Goal: Find specific page/section

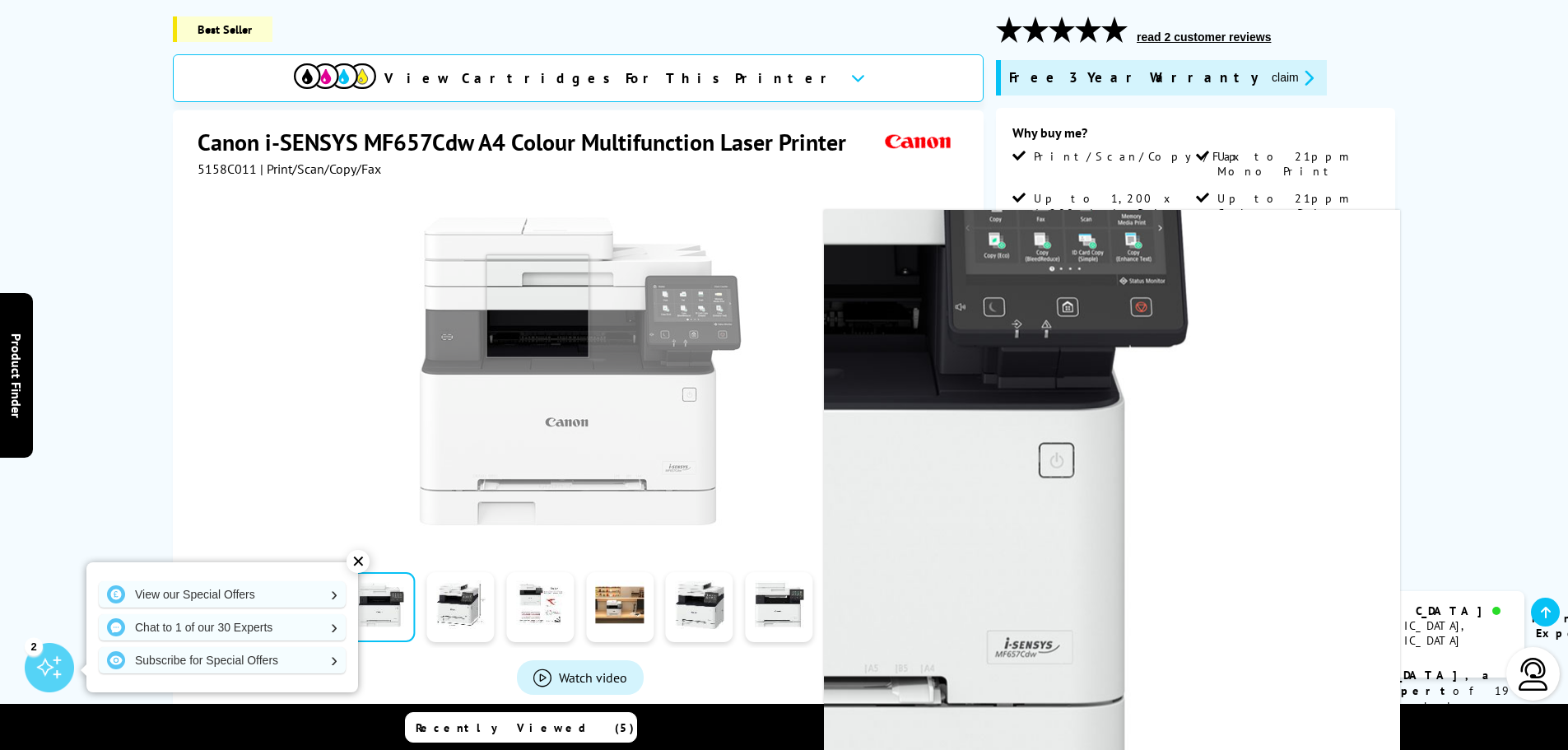
scroll to position [165, 0]
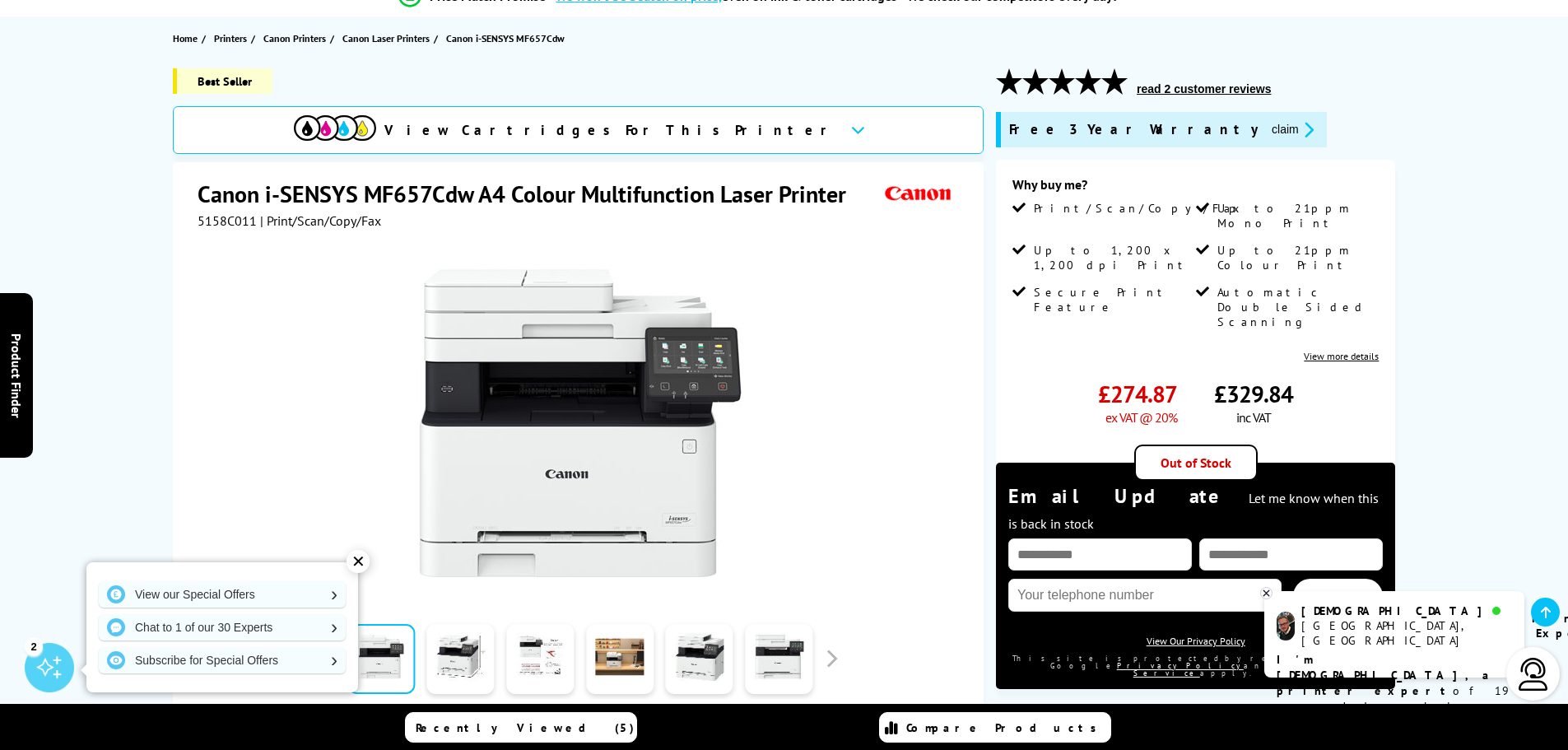
click at [358, 560] on div "✕" at bounding box center [358, 561] width 23 height 23
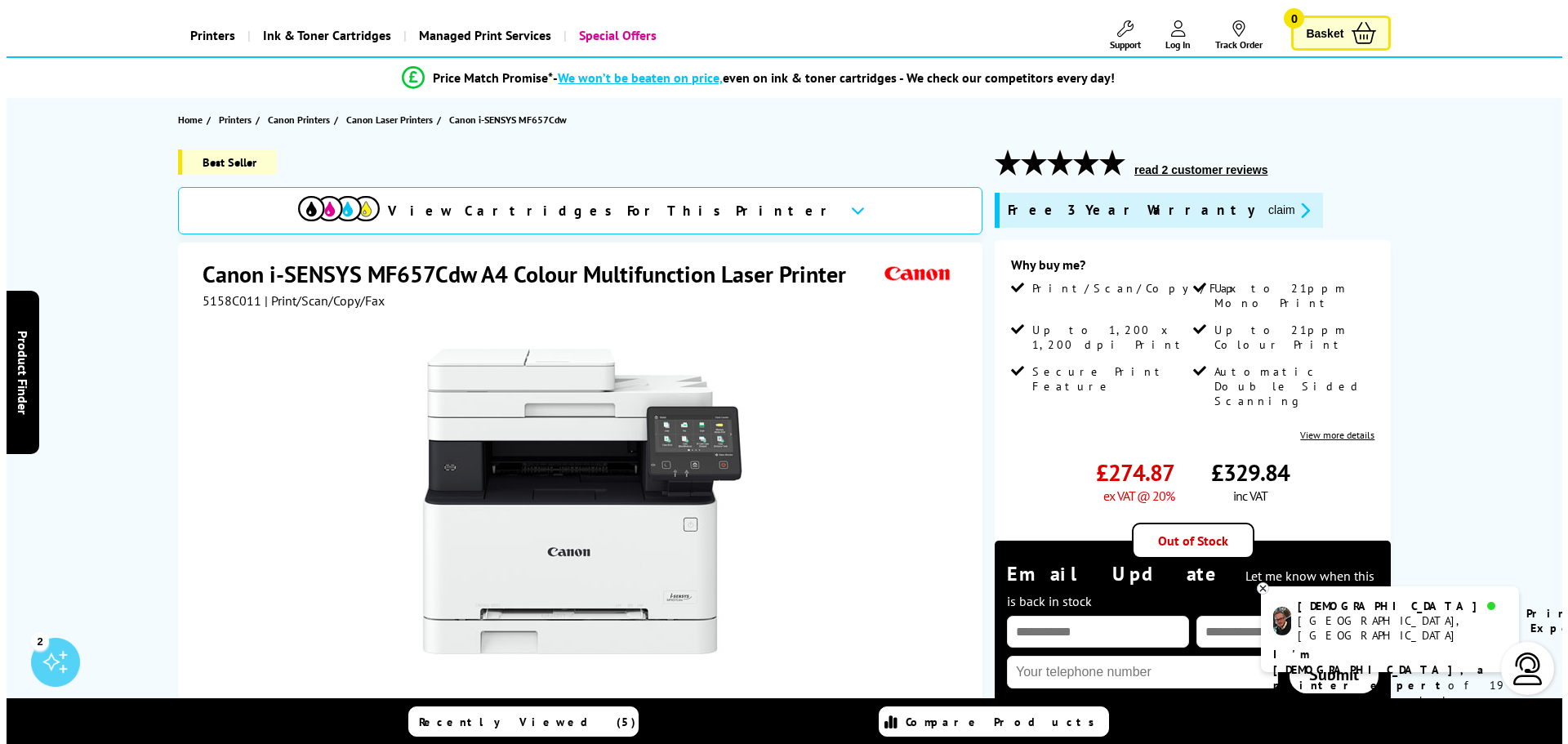
scroll to position [0, 0]
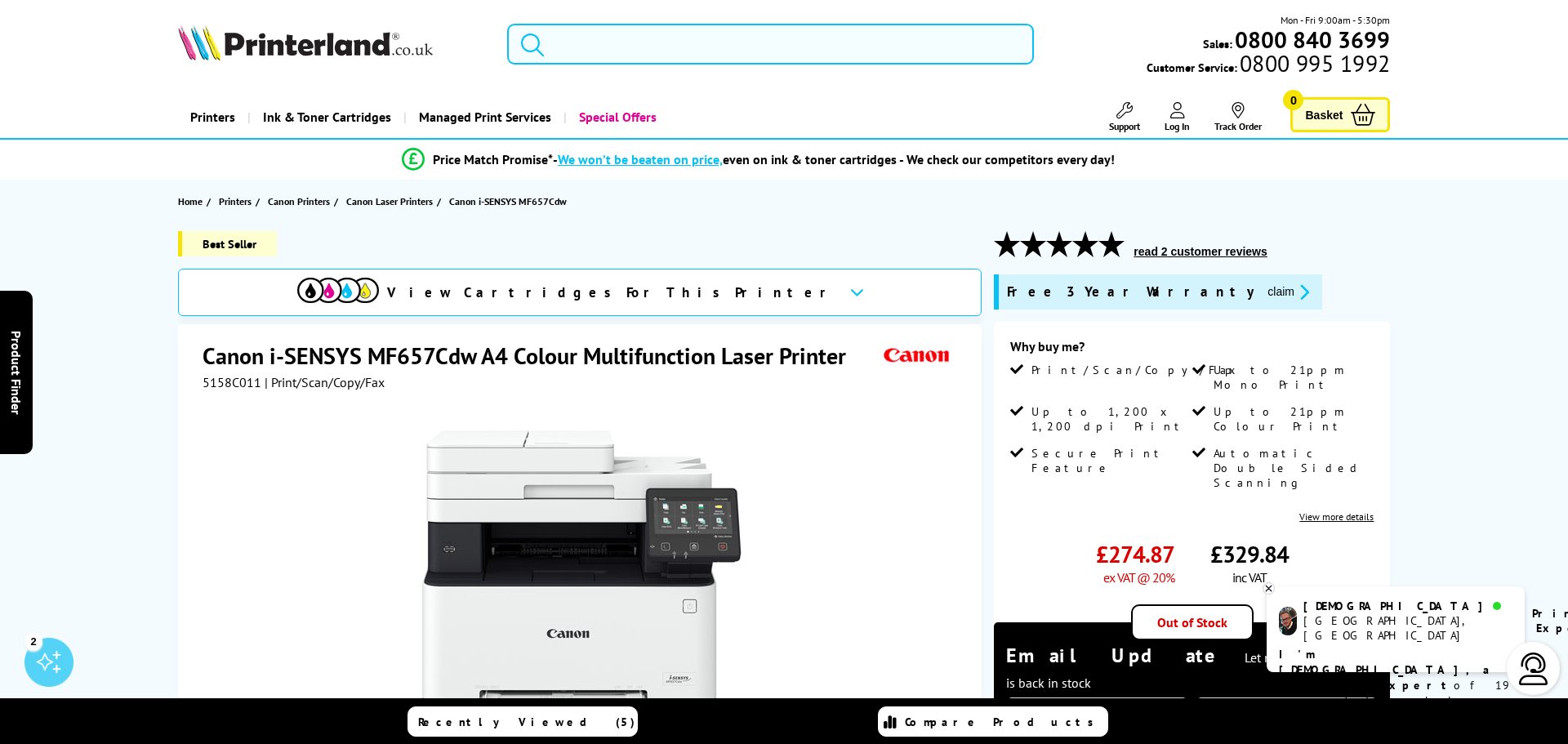
click at [611, 36] on input "search" at bounding box center [770, 43] width 526 height 41
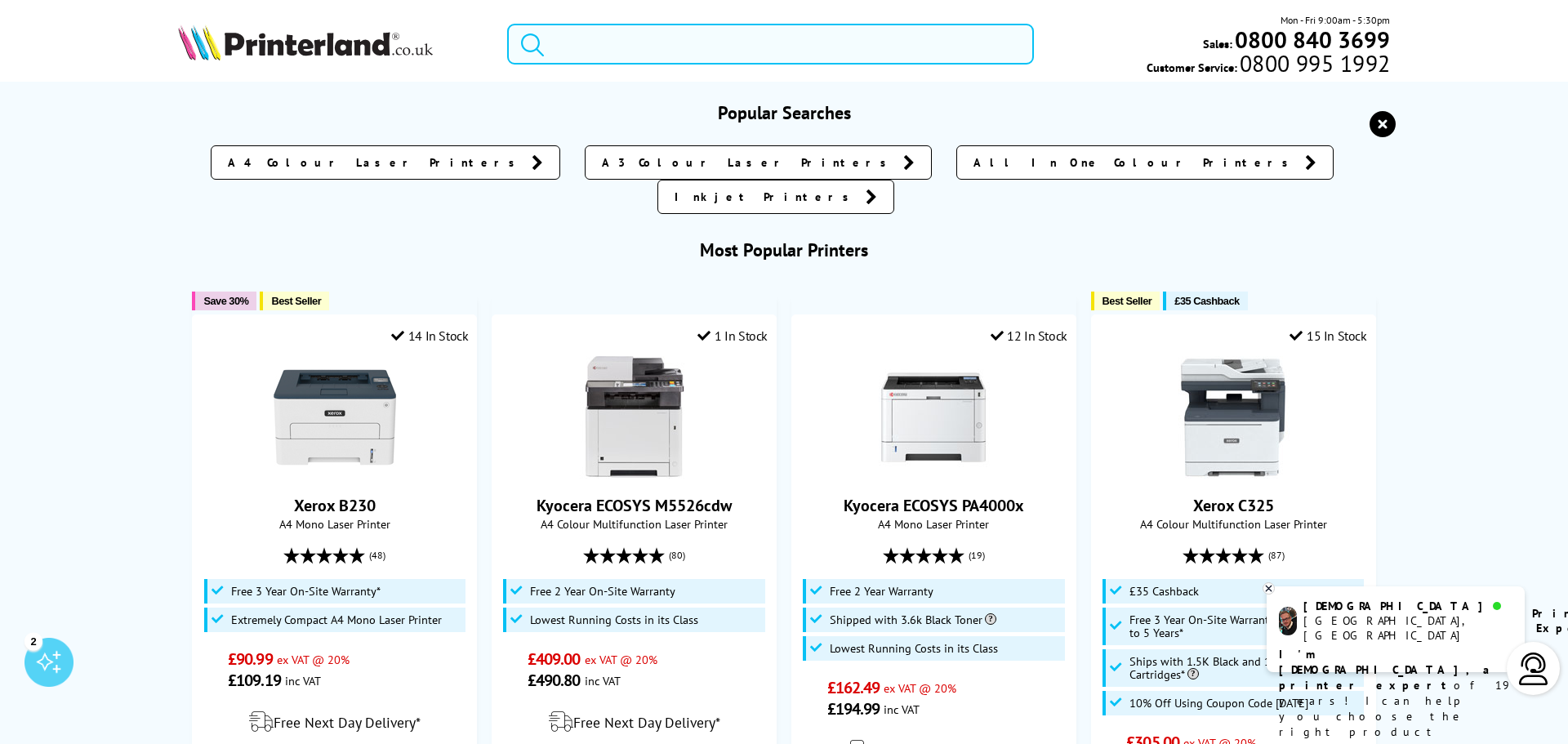
paste input "5455C017"
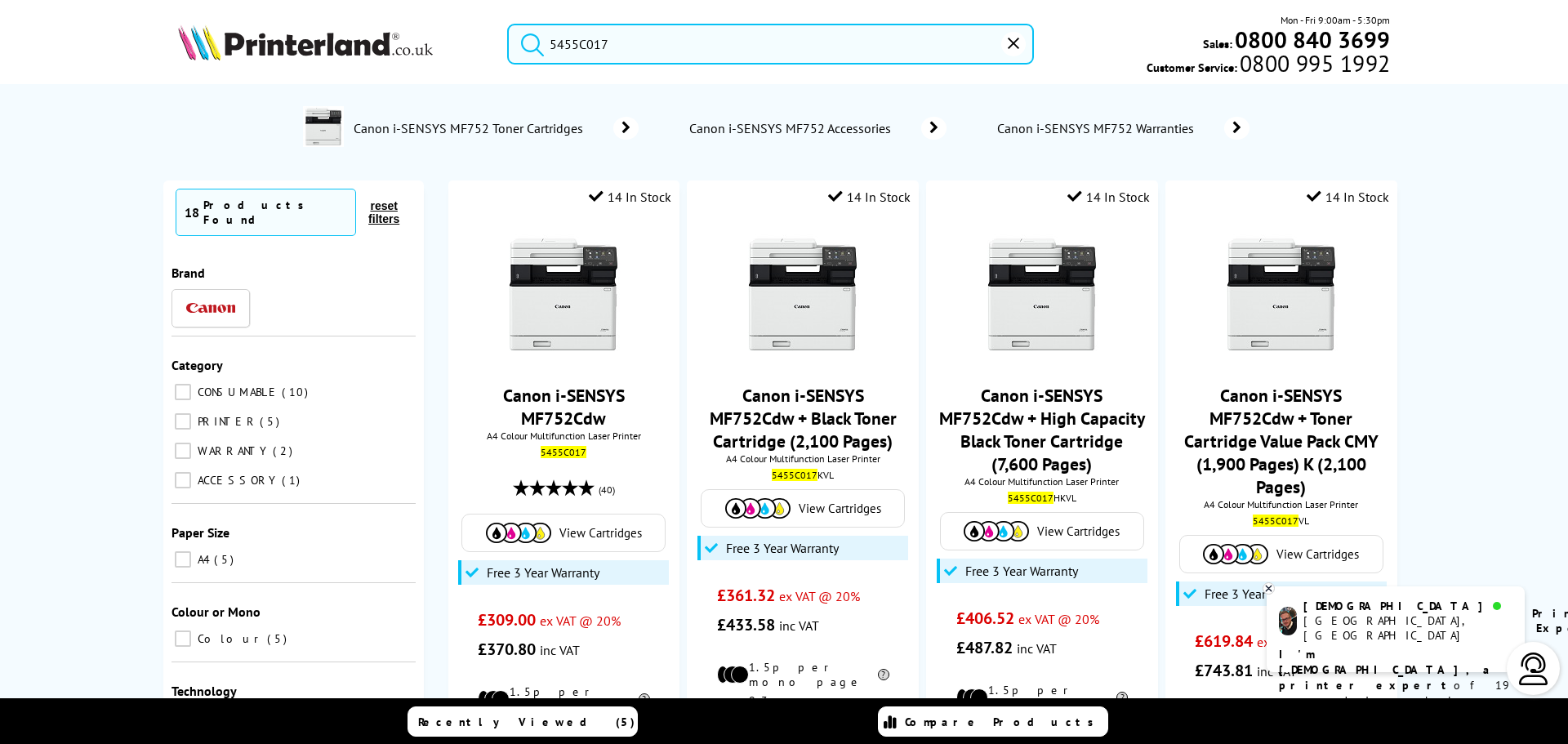
type input "5455C017"
click at [508, 23] on button "submit" at bounding box center [528, 42] width 41 height 36
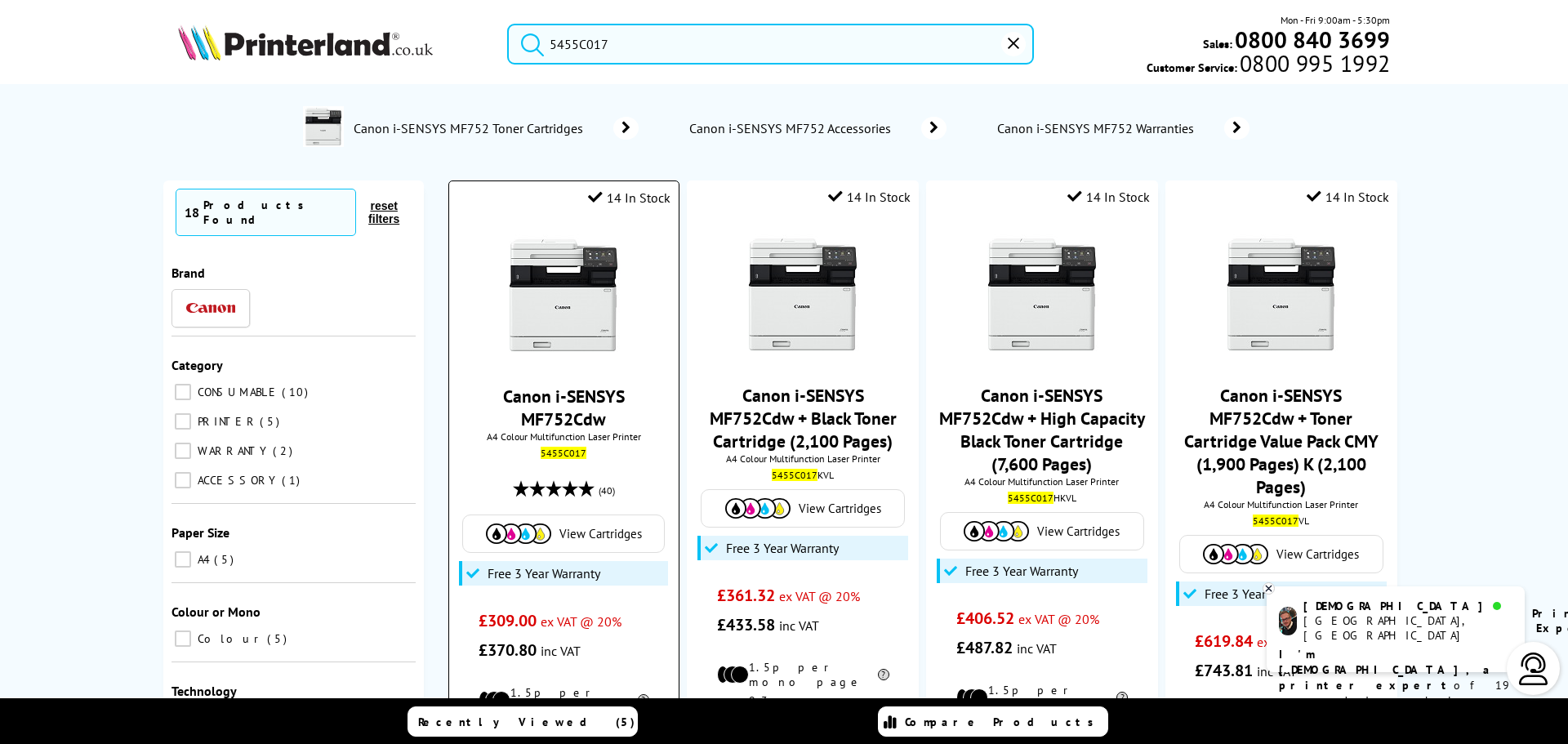
click at [553, 406] on link "Canon i-SENSYS MF752Cdw" at bounding box center [563, 407] width 122 height 46
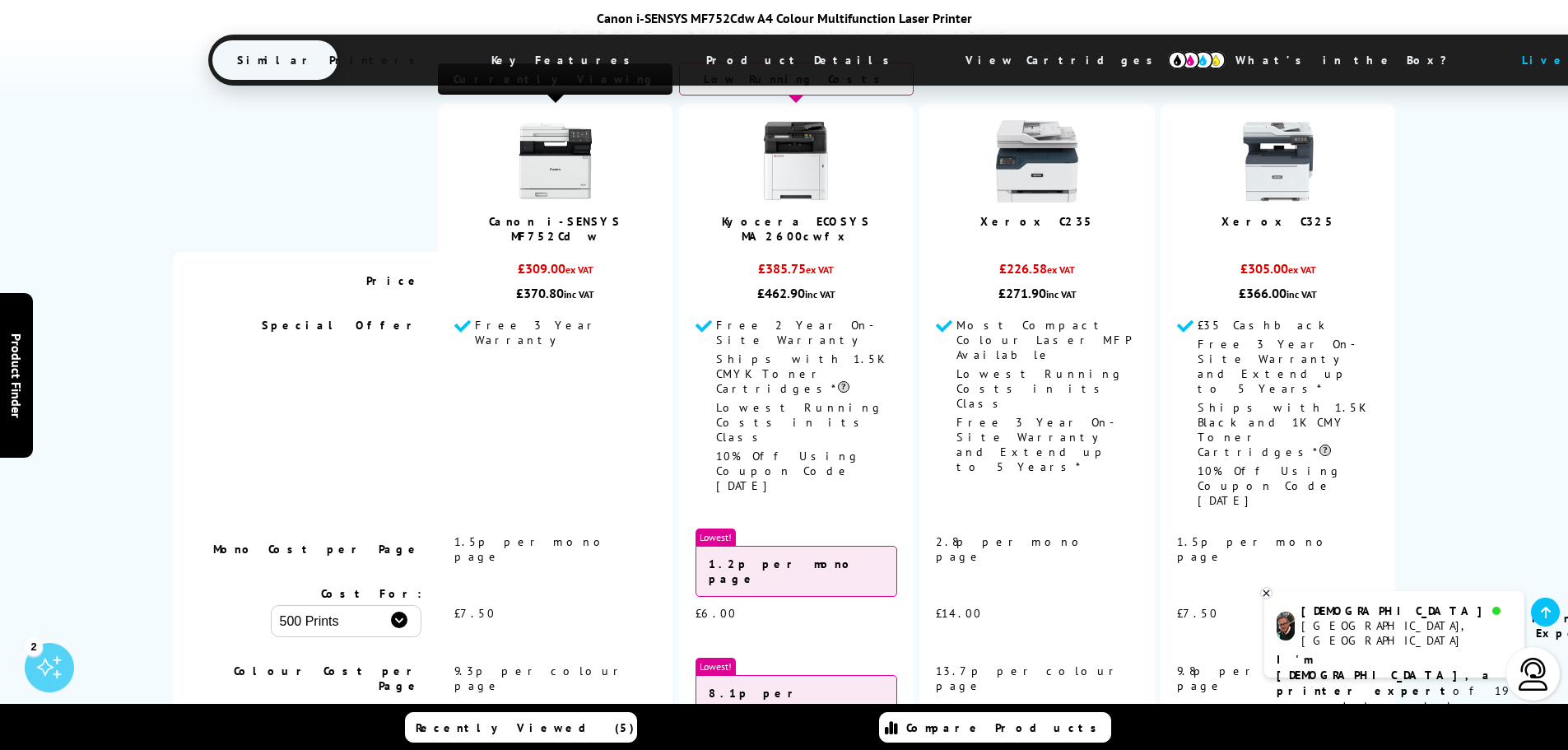
scroll to position [1564, 0]
